Goal: Obtain resource: Download file/media

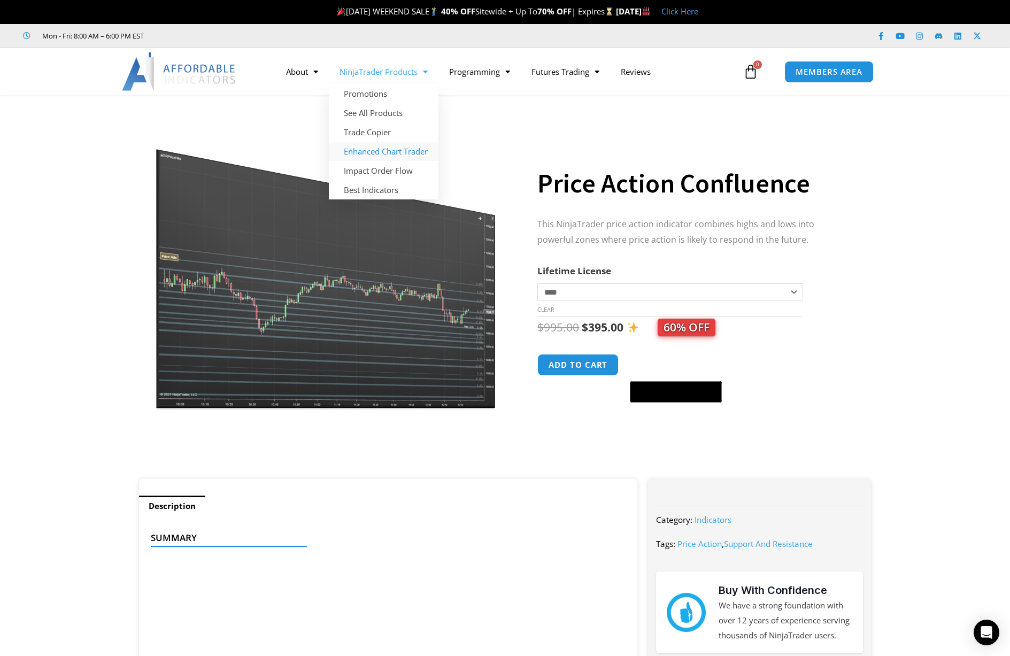
click at [374, 151] on link "Enhanced Chart Trader" at bounding box center [384, 151] width 110 height 19
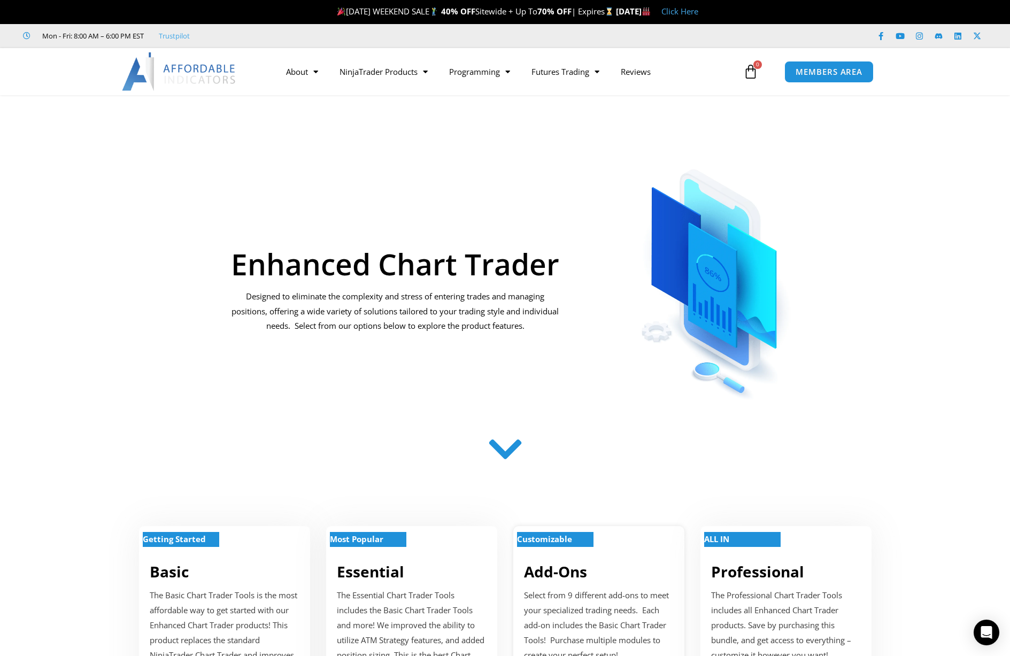
click at [554, 537] on strong "Customizable" at bounding box center [544, 538] width 55 height 11
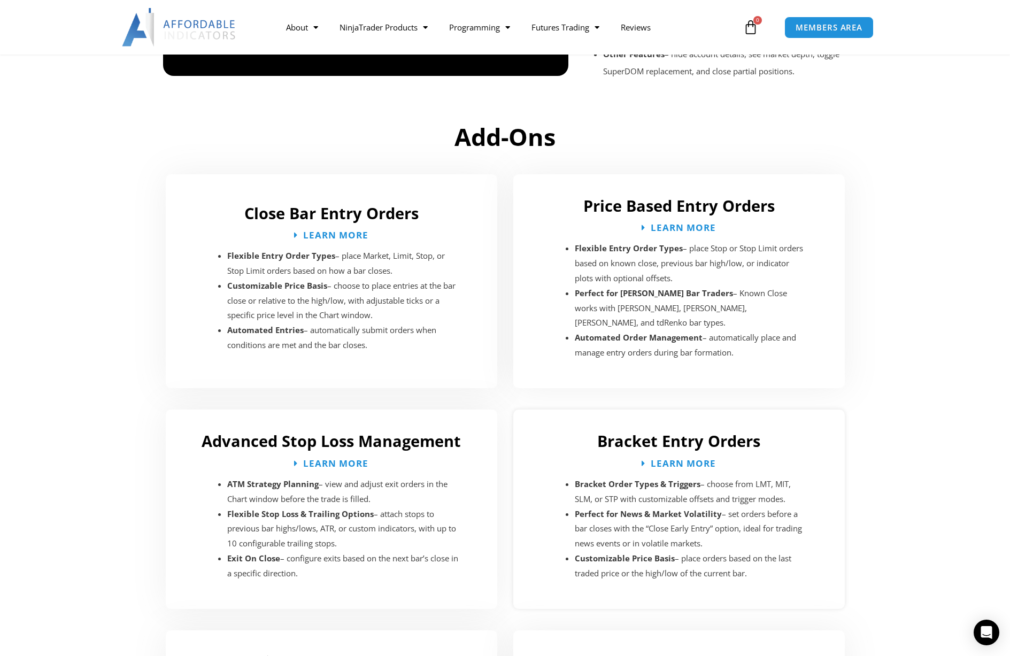
scroll to position [1536, 0]
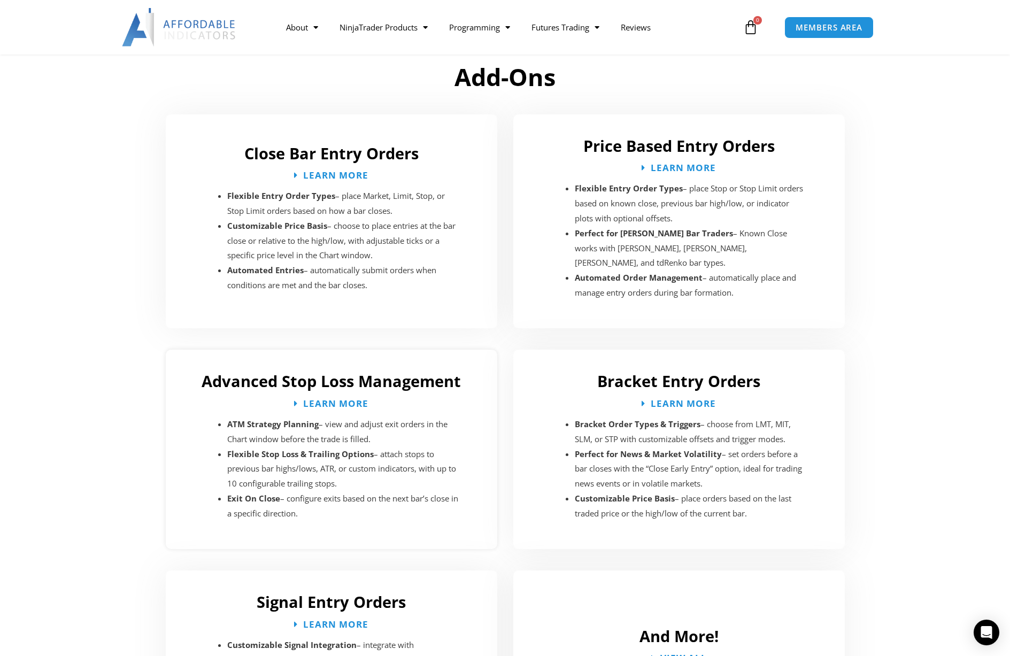
click at [277, 419] on strong "ATM Strategy Planning" at bounding box center [272, 424] width 91 height 11
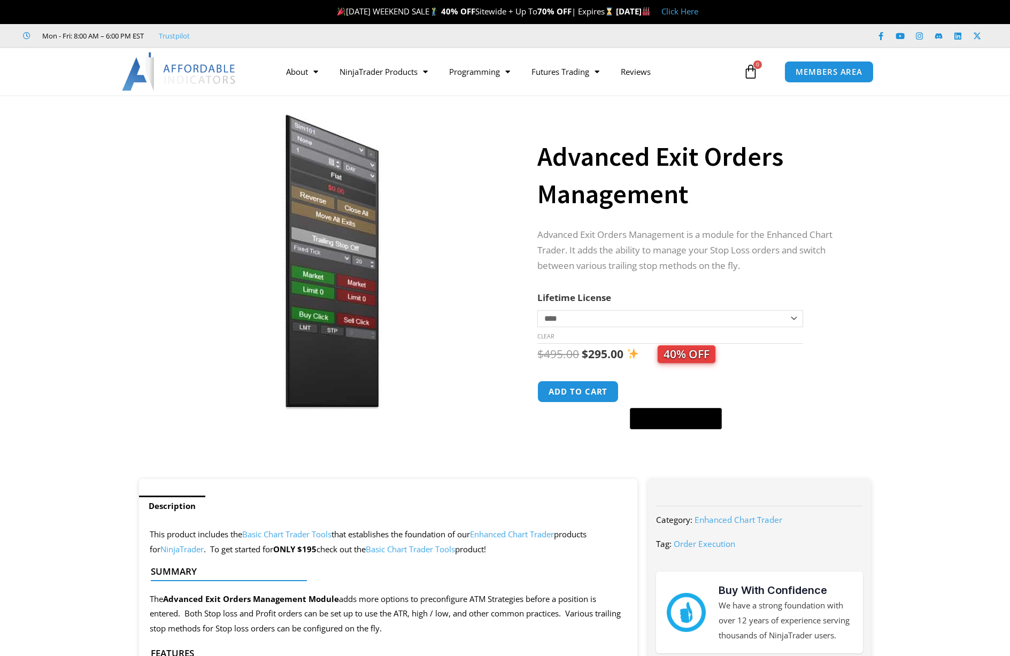
click at [879, 293] on section "**********" at bounding box center [505, 292] width 1010 height 373
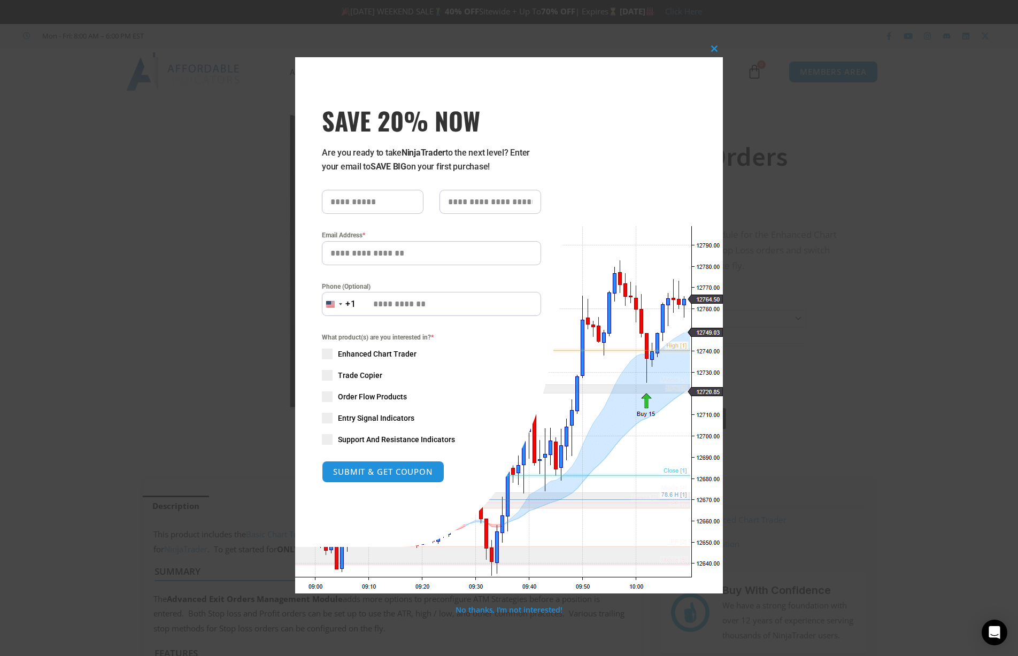
drag, startPoint x: 823, startPoint y: 263, endPoint x: 854, endPoint y: 202, distance: 68.4
click at [823, 261] on div "Close this module SAVE 20% NOW Are you ready to take NinjaTrader to the next le…" at bounding box center [509, 328] width 1018 height 656
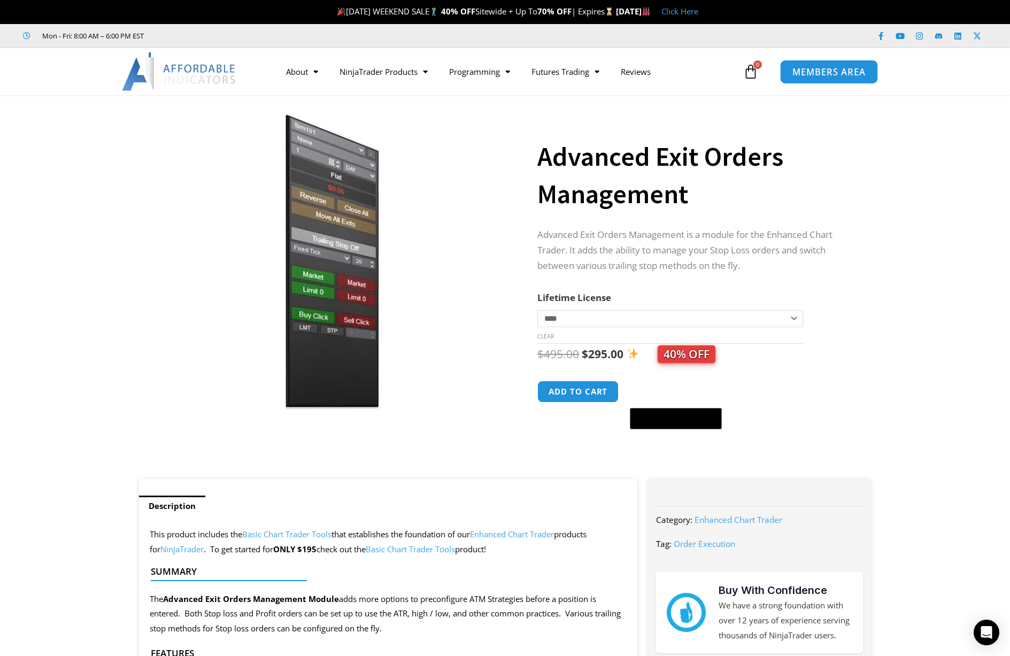
click at [855, 72] on span "MEMBERS AREA" at bounding box center [828, 71] width 73 height 9
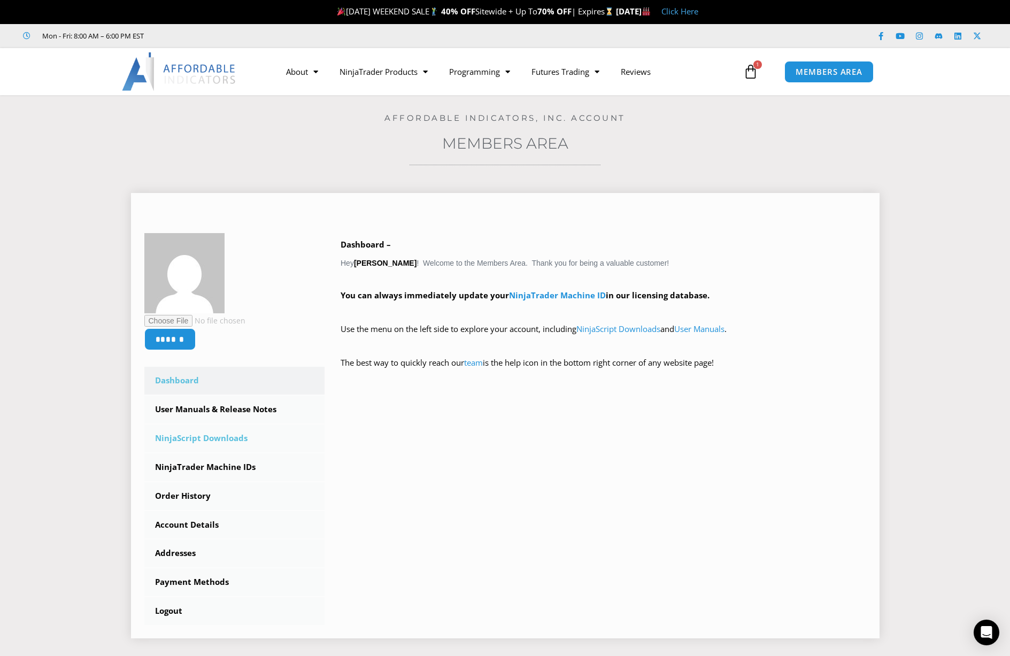
click at [204, 436] on link "NinjaScript Downloads" at bounding box center [234, 438] width 181 height 28
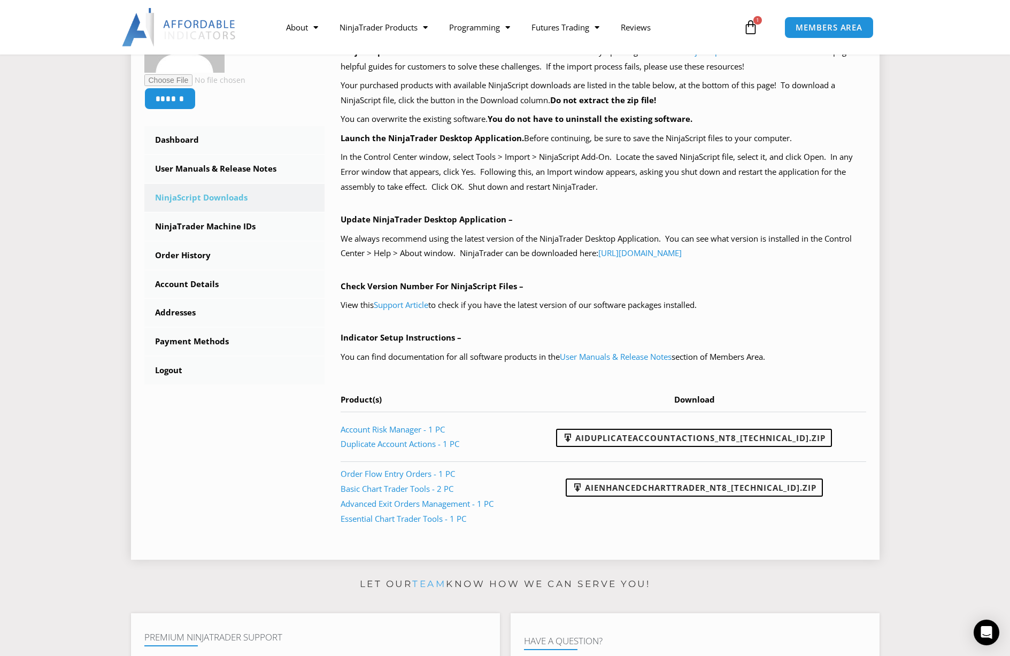
scroll to position [231, 0]
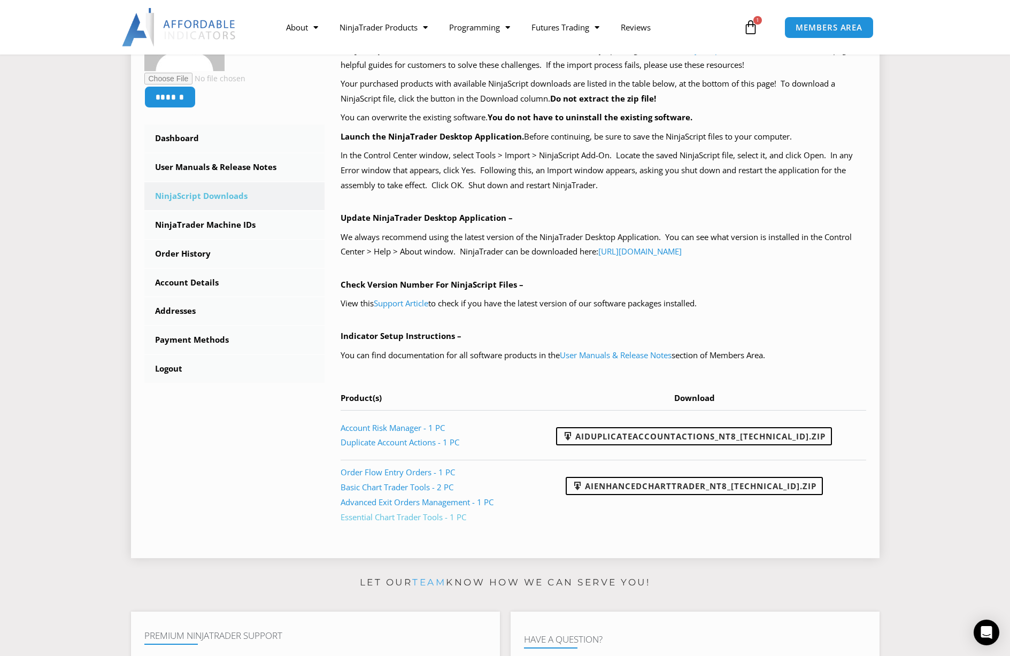
click at [419, 514] on link "Essential Chart Trader Tools - 1 PC" at bounding box center [403, 517] width 126 height 11
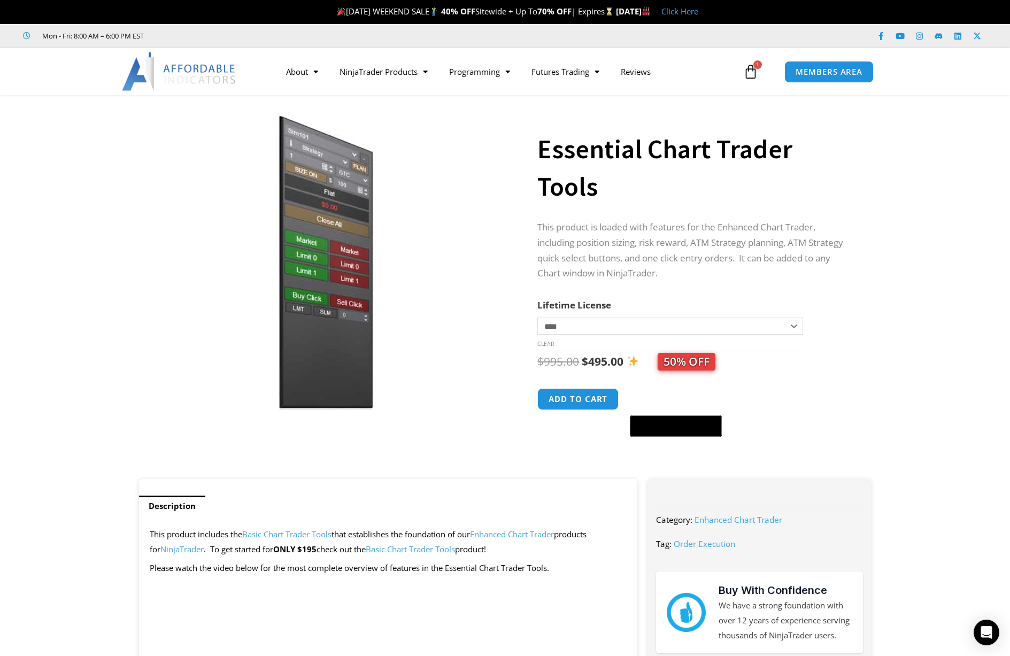
click at [654, 242] on p "This product is loaded with features for the Enhanced Chart Trader, including p…" at bounding box center [693, 251] width 312 height 62
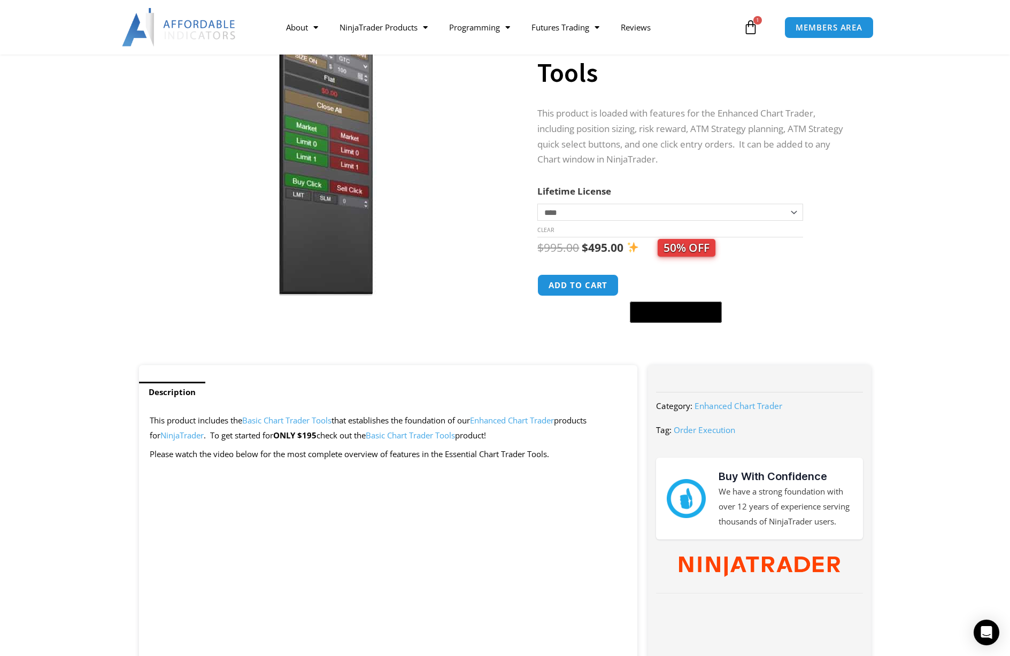
scroll to position [178, 0]
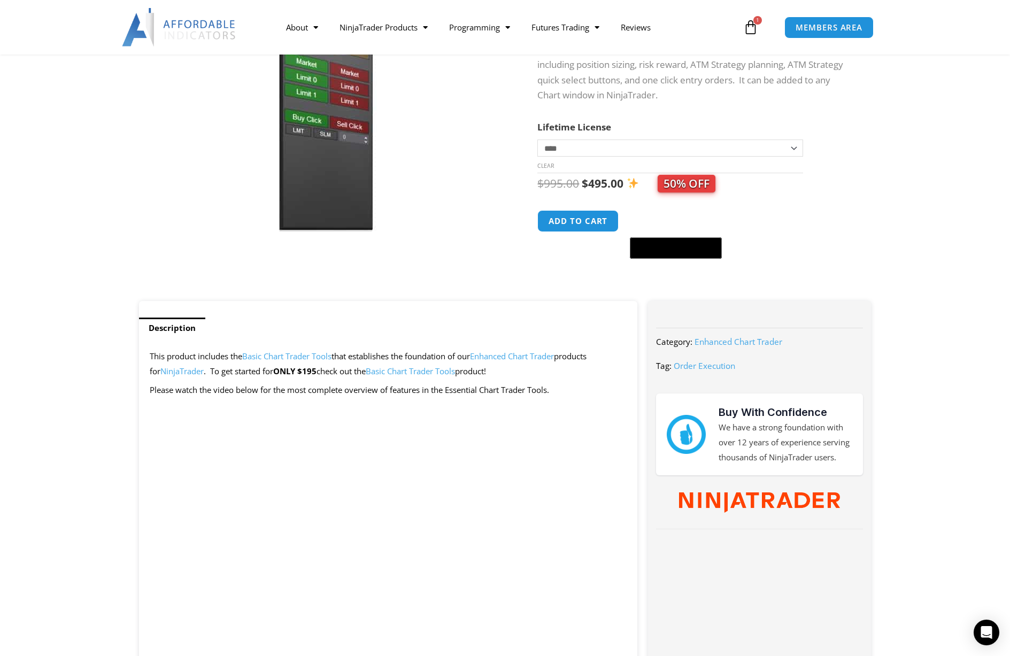
click at [415, 373] on link "Basic Chart Trader Tools" at bounding box center [410, 371] width 89 height 11
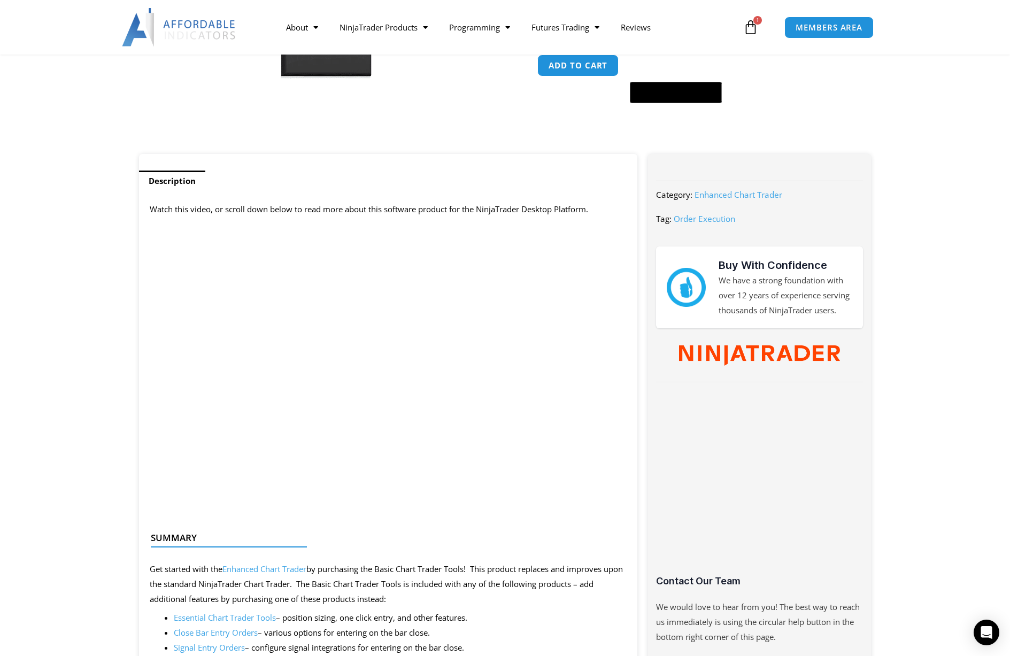
scroll to position [338, 0]
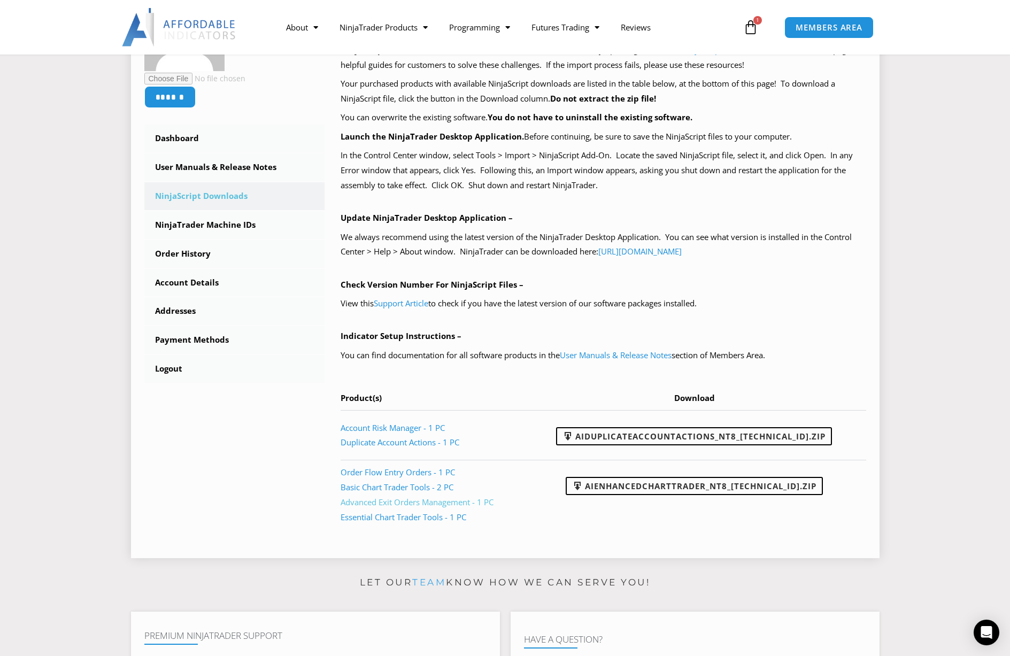
click at [448, 501] on link "Advanced Exit Orders Management - 1 PC" at bounding box center [416, 502] width 153 height 11
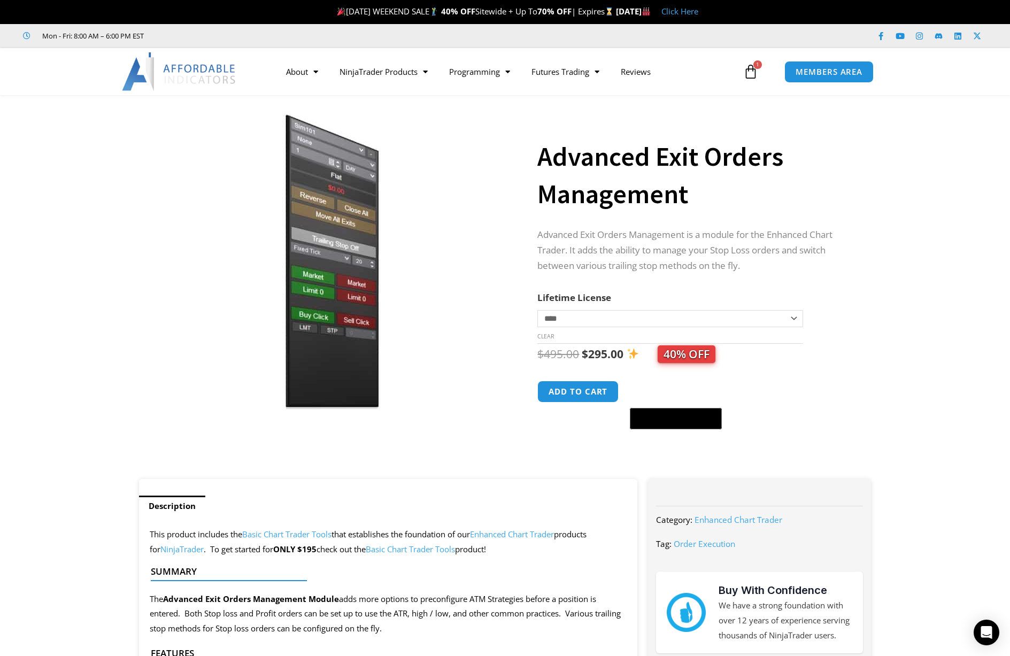
click at [428, 577] on div at bounding box center [384, 580] width 467 height 6
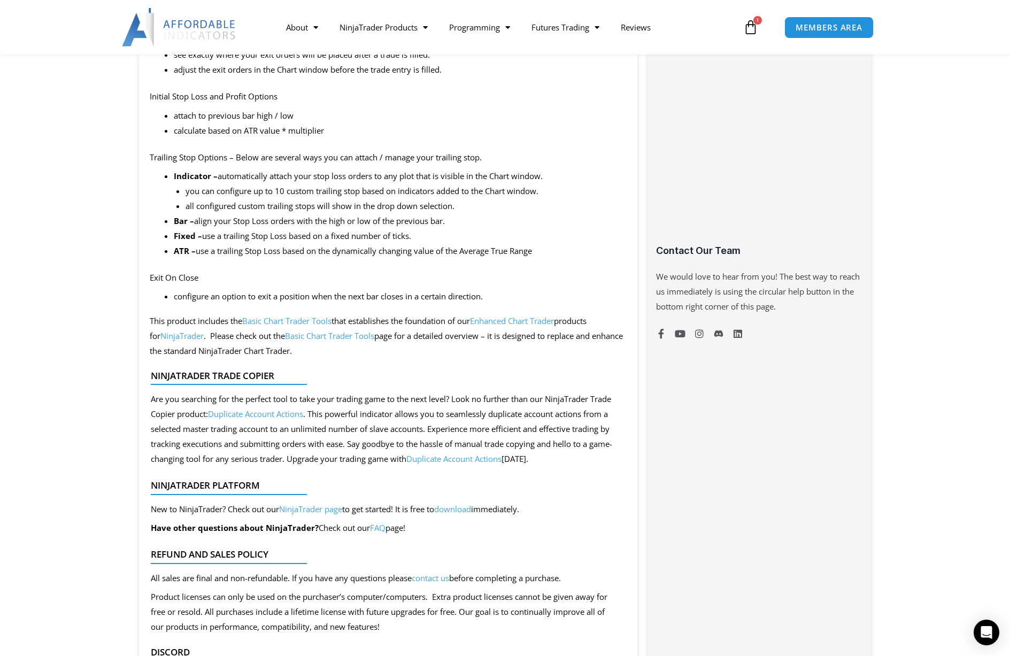
scroll to position [606, 0]
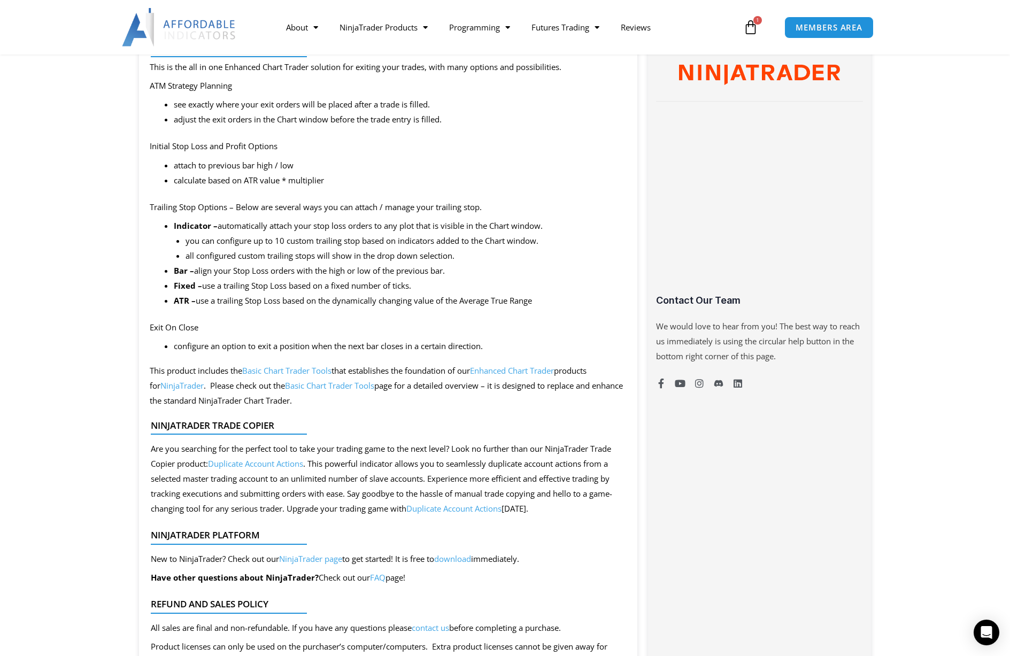
click at [384, 357] on div "This product includes the Basic Chart Trader Tools that establishes the foundat…" at bounding box center [388, 330] width 499 height 838
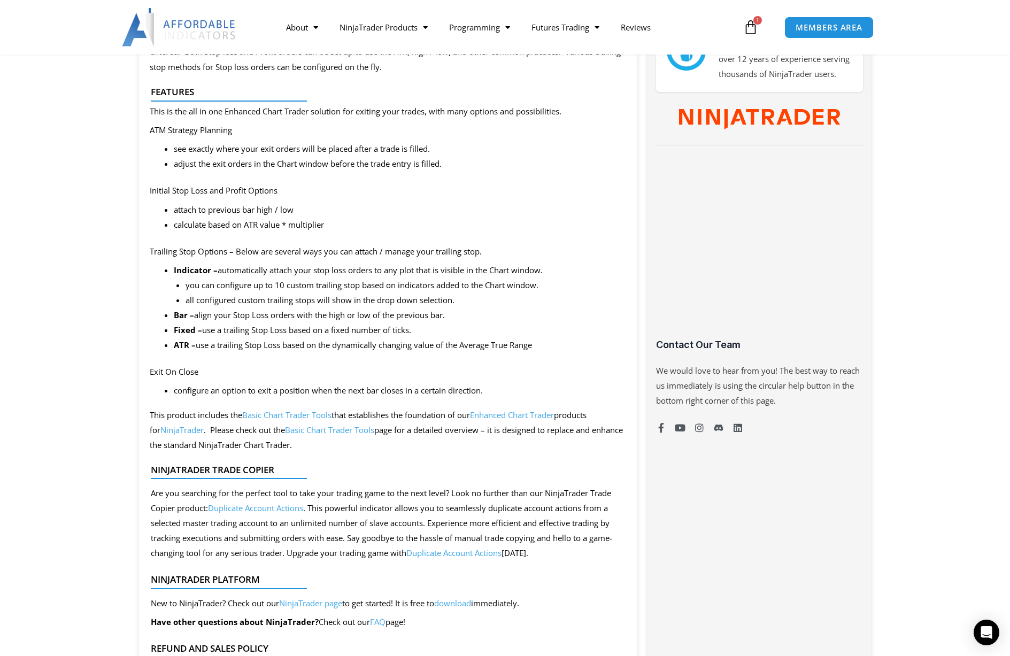
scroll to position [481, 0]
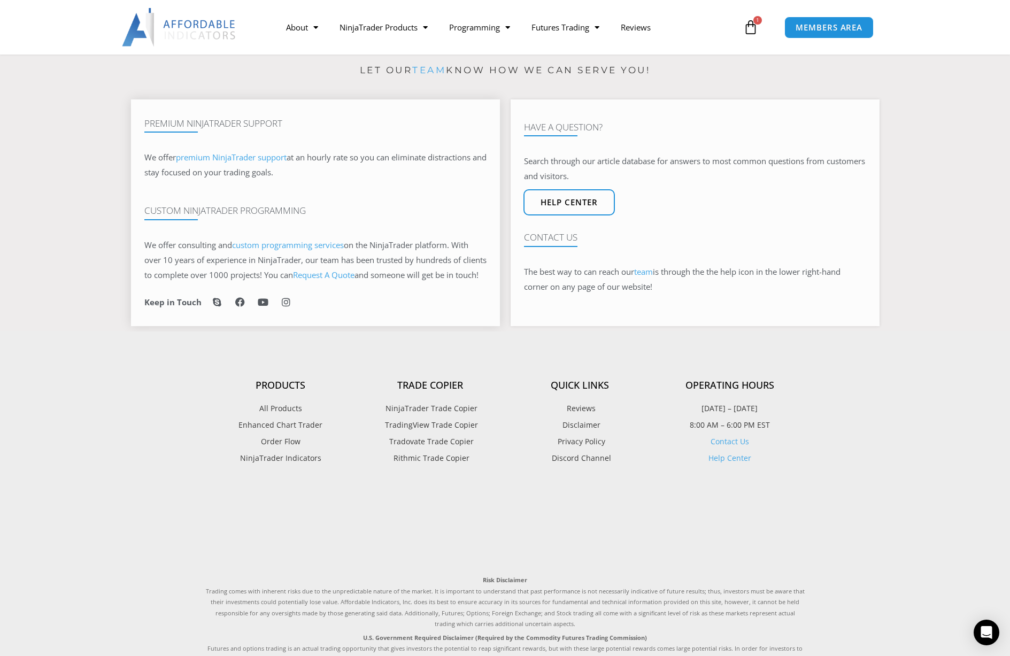
scroll to position [748, 0]
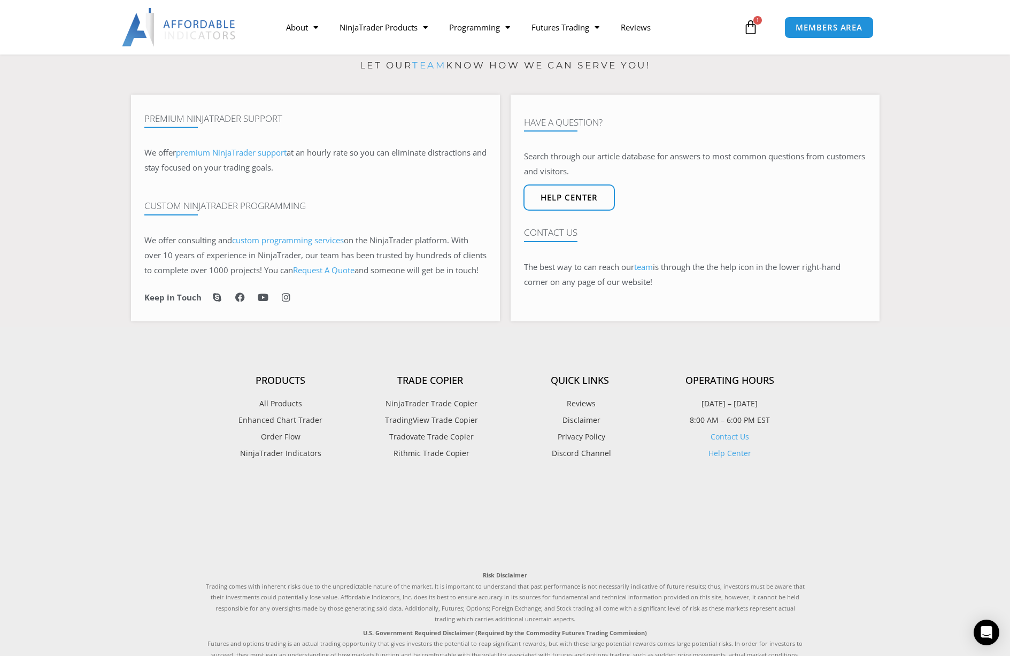
click at [430, 444] on span "Tradovate Trade Copier" at bounding box center [429, 437] width 87 height 14
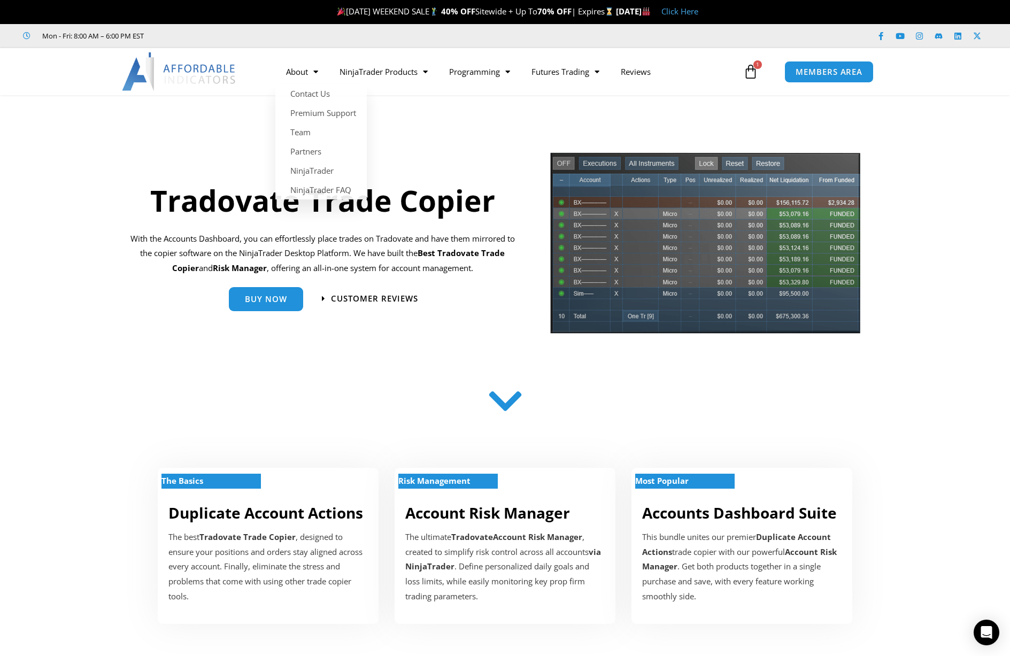
click at [192, 65] on img at bounding box center [179, 71] width 115 height 38
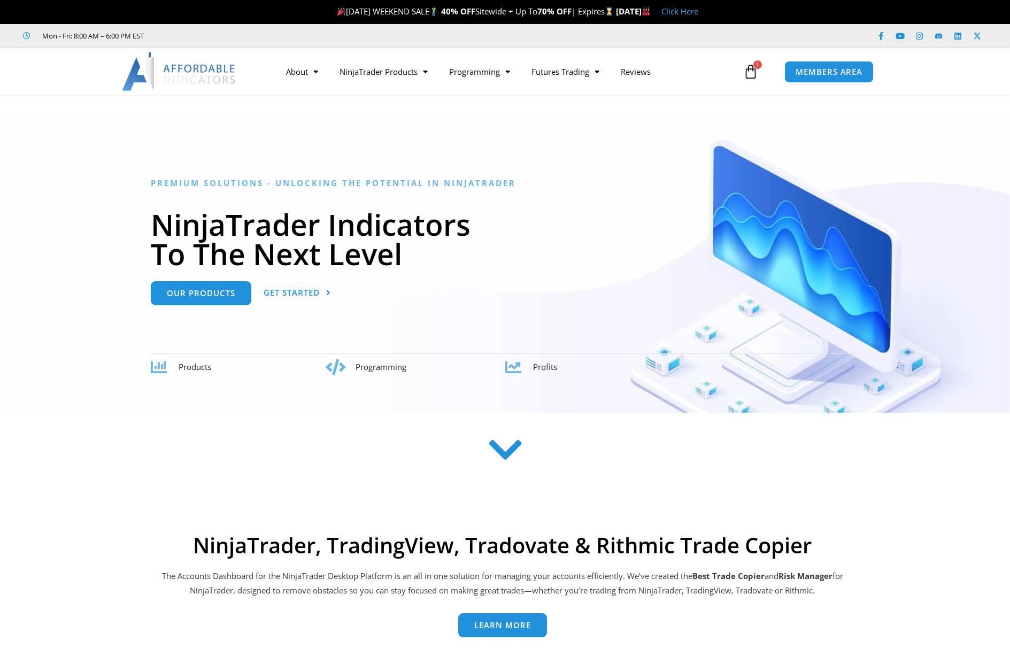
click at [698, 13] on link "Click Here" at bounding box center [679, 11] width 37 height 11
